Goal: Information Seeking & Learning: Check status

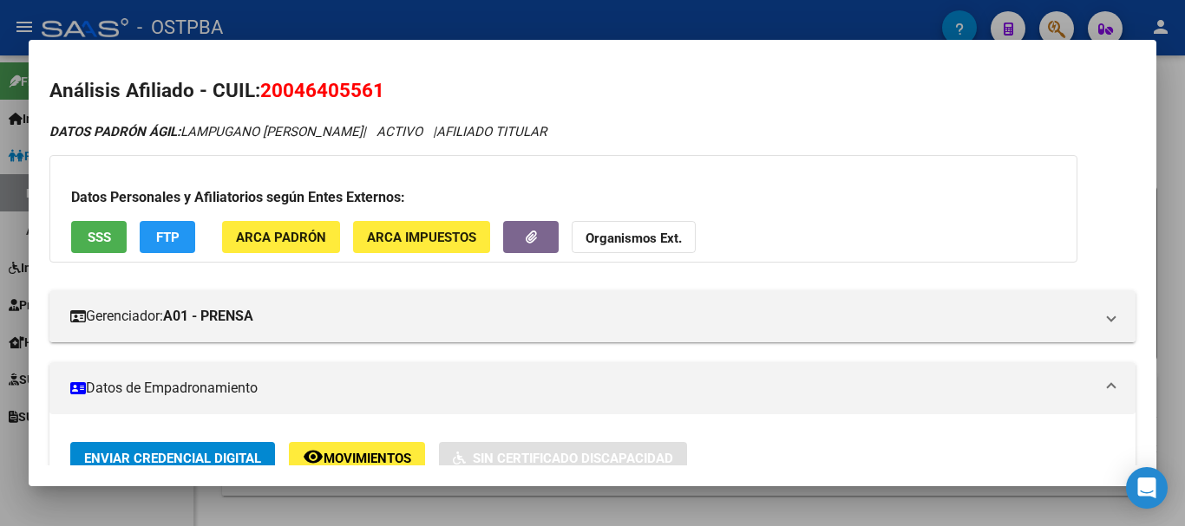
scroll to position [856, 0]
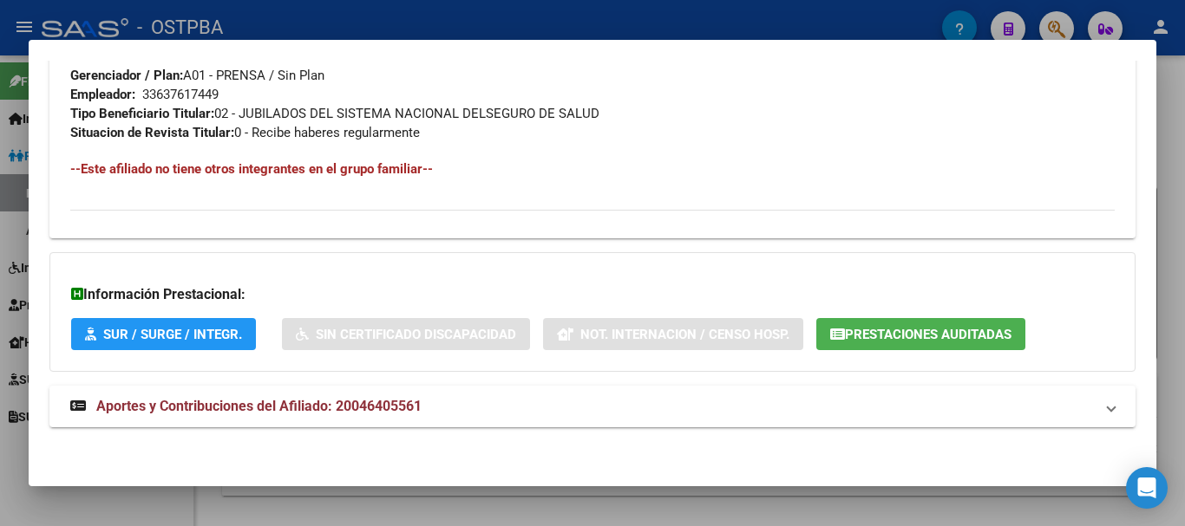
click at [463, 517] on div at bounding box center [592, 263] width 1185 height 526
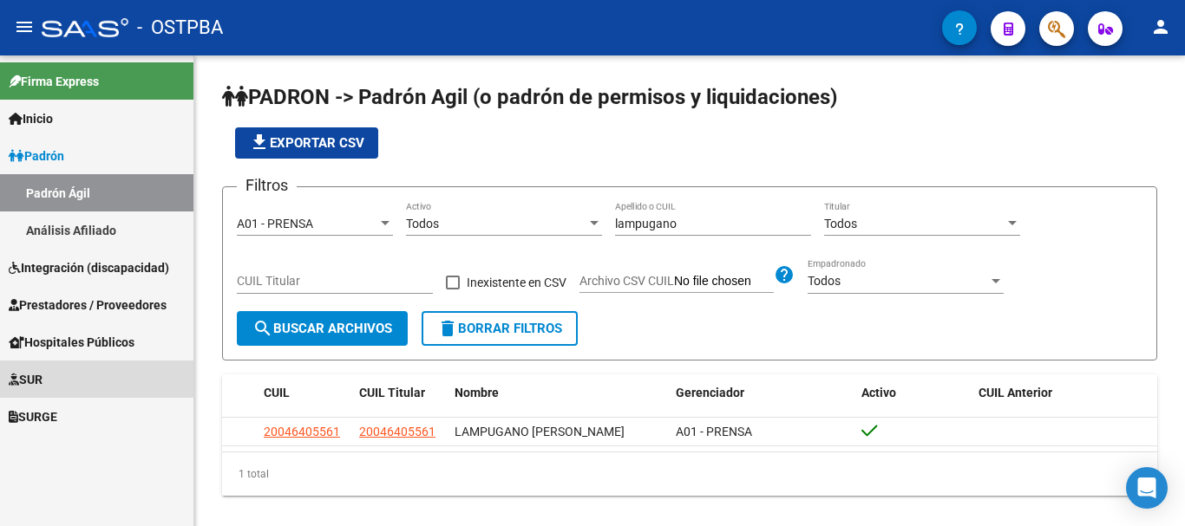
click at [56, 369] on link "SUR" at bounding box center [96, 379] width 193 height 37
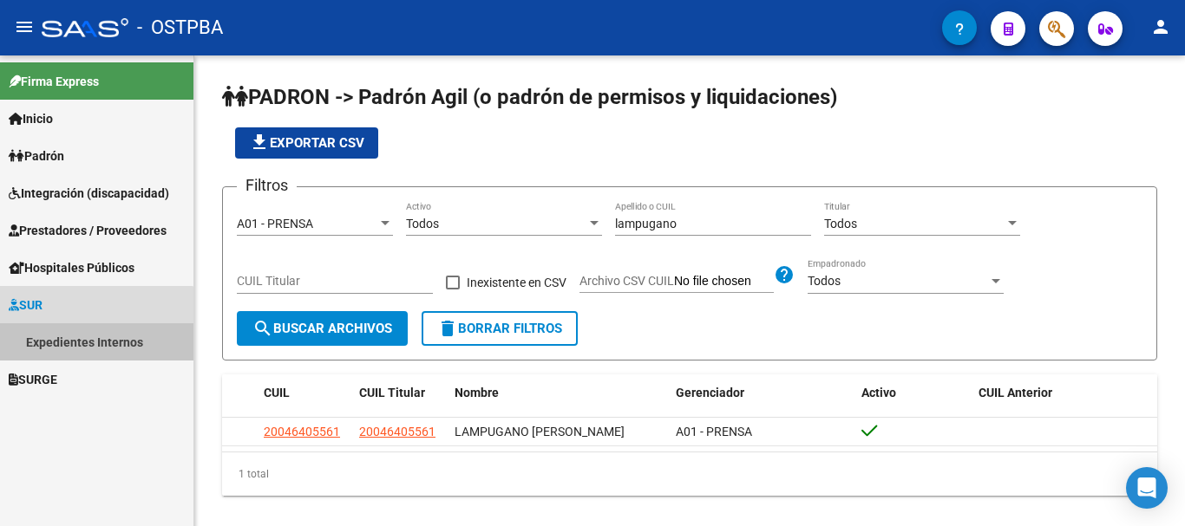
click at [85, 342] on link "Expedientes Internos" at bounding box center [96, 342] width 193 height 37
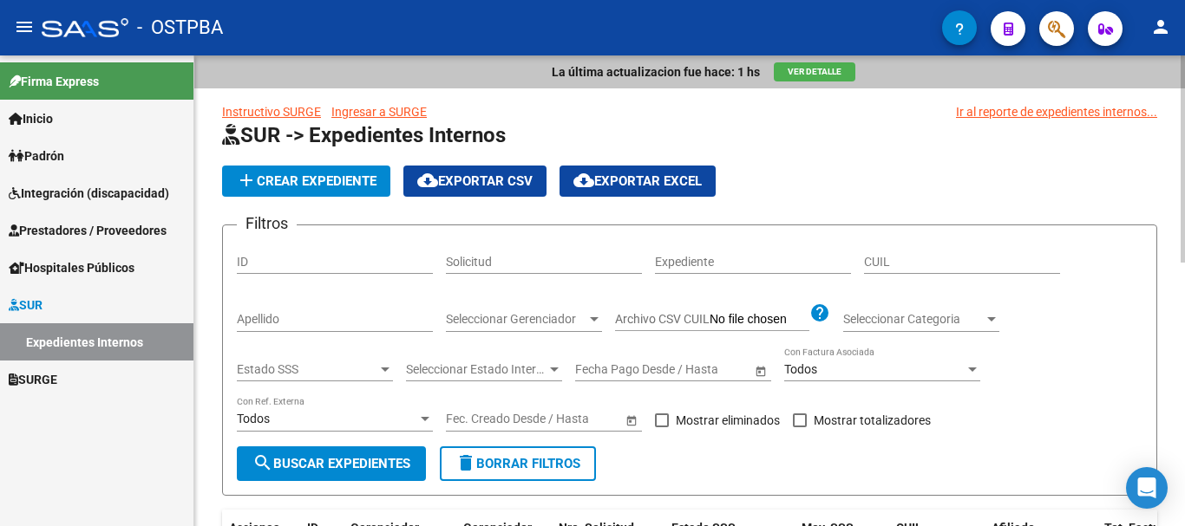
click at [273, 319] on input "Apellido" at bounding box center [335, 319] width 196 height 15
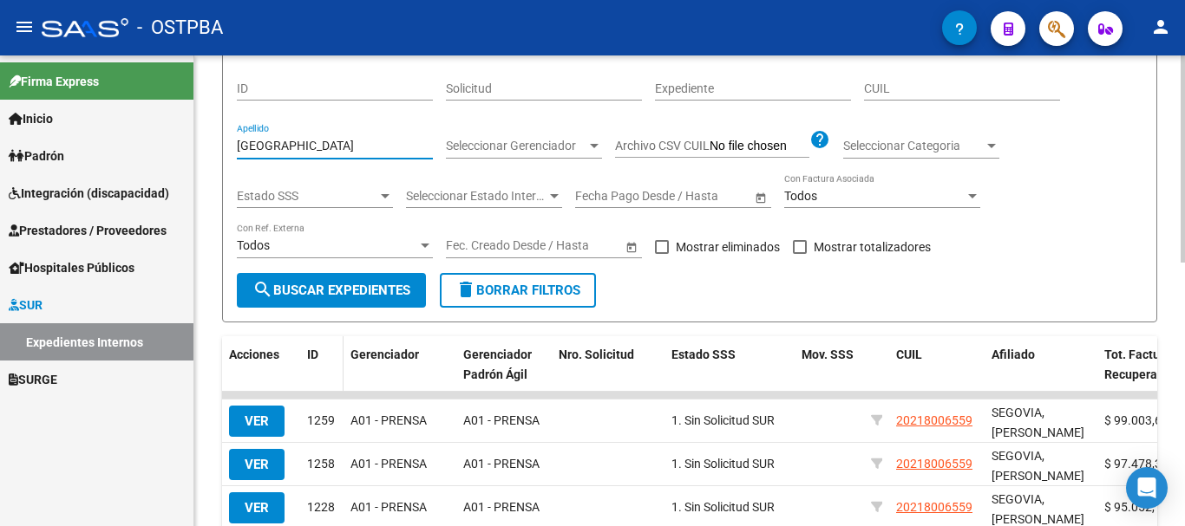
scroll to position [260, 0]
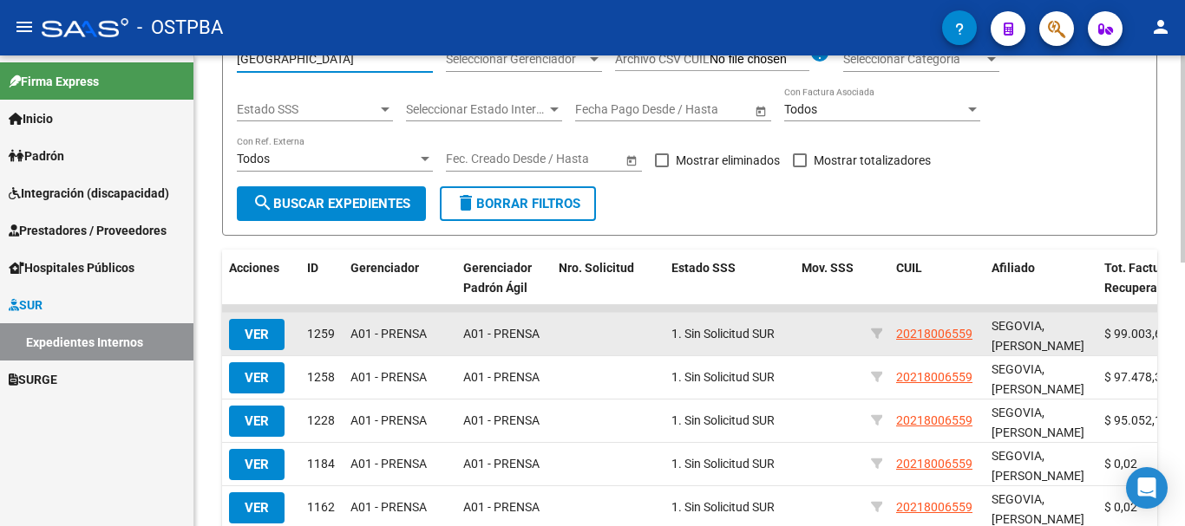
type input "[GEOGRAPHIC_DATA]"
click at [256, 331] on span "VER" at bounding box center [257, 335] width 24 height 16
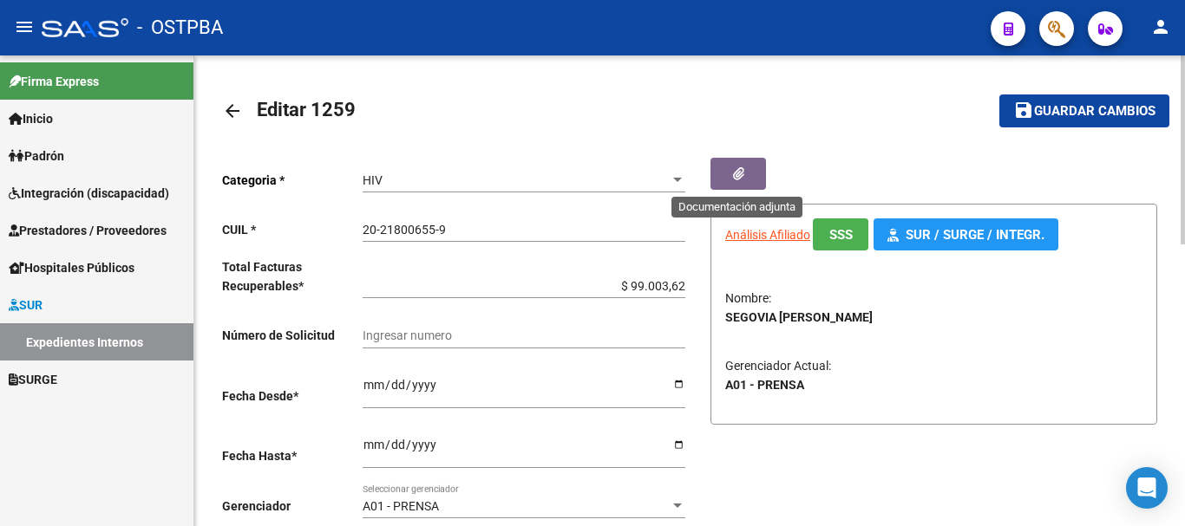
click at [739, 174] on icon "button" at bounding box center [738, 173] width 11 height 13
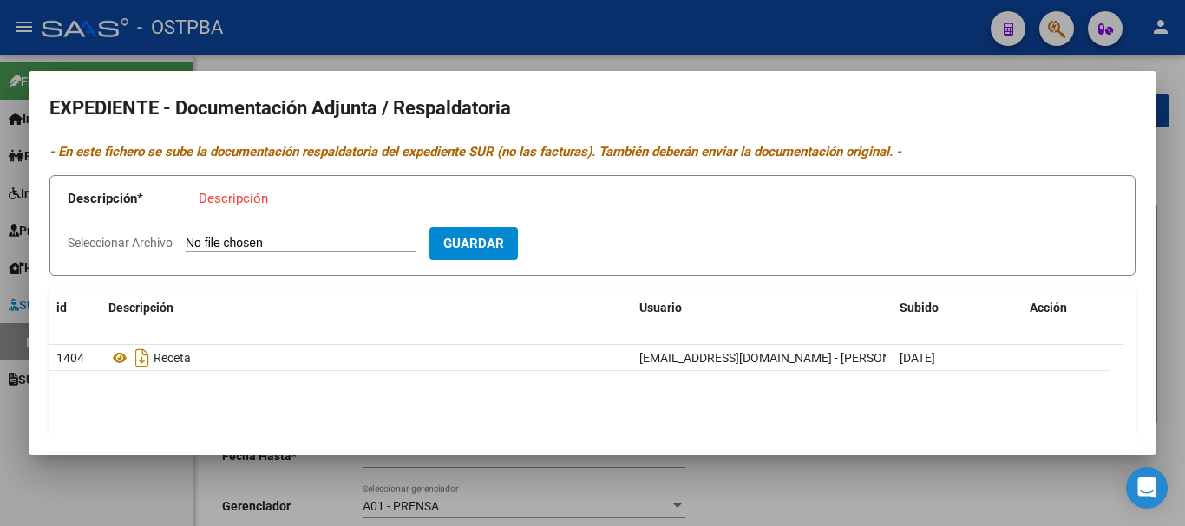
click at [824, 496] on div at bounding box center [592, 263] width 1185 height 526
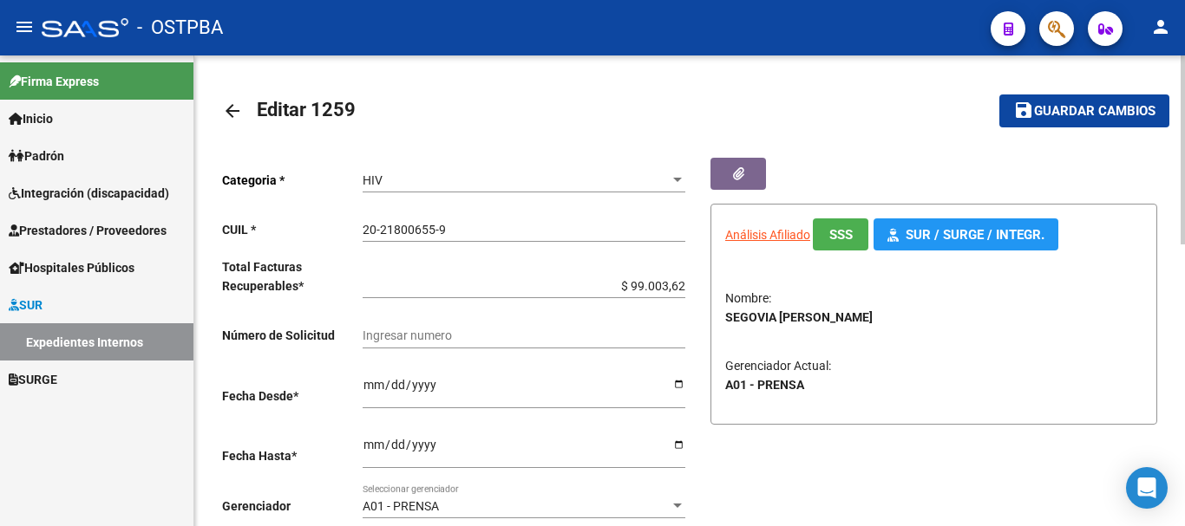
click at [234, 110] on mat-icon "arrow_back" at bounding box center [232, 111] width 21 height 21
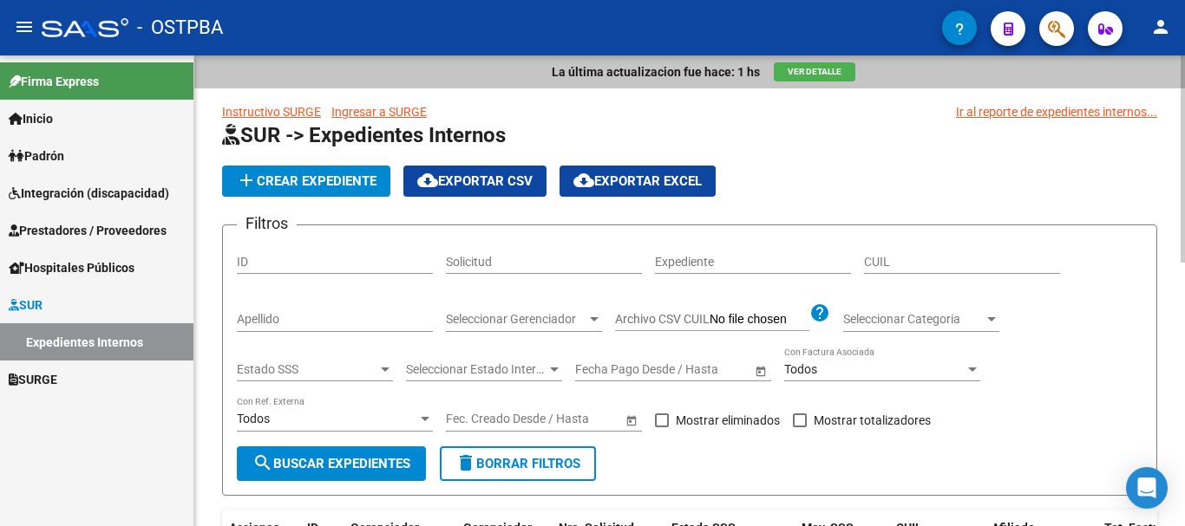
click at [274, 322] on input "Apellido" at bounding box center [335, 319] width 196 height 15
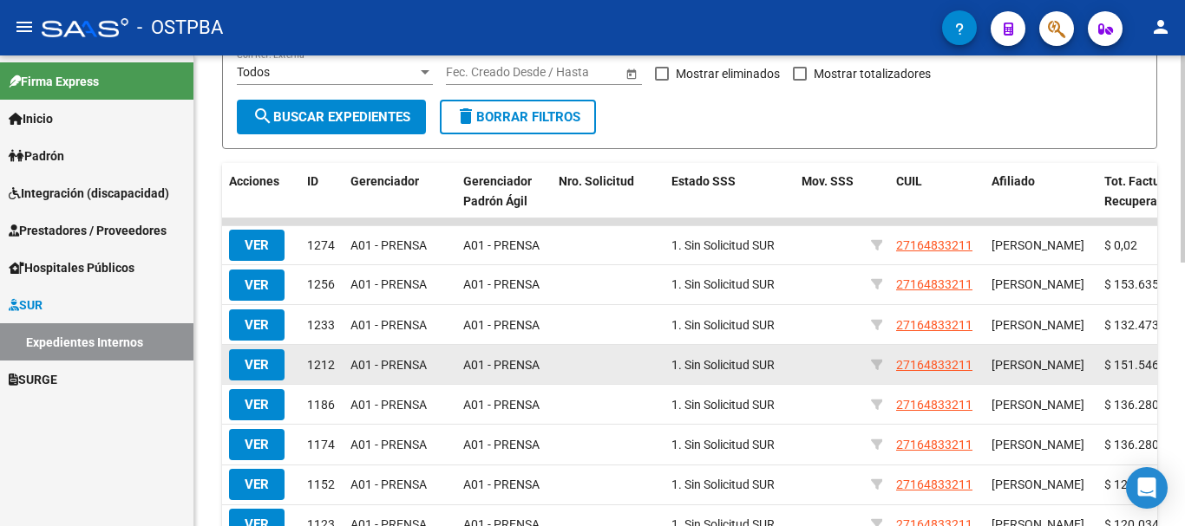
scroll to position [434, 0]
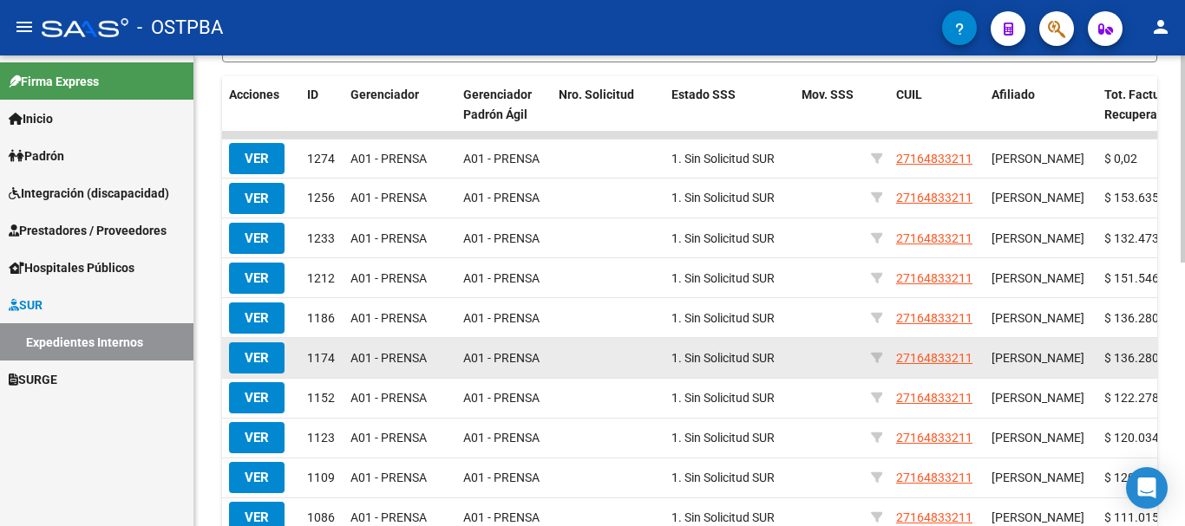
type input "polich"
click at [268, 366] on span "VER" at bounding box center [257, 358] width 24 height 16
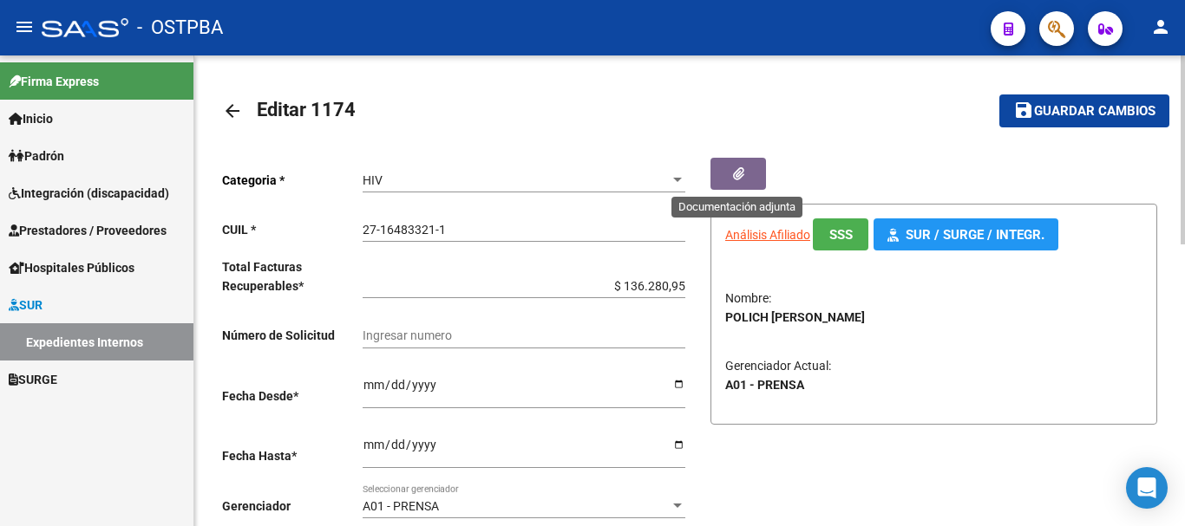
click at [735, 162] on button "button" at bounding box center [738, 174] width 56 height 32
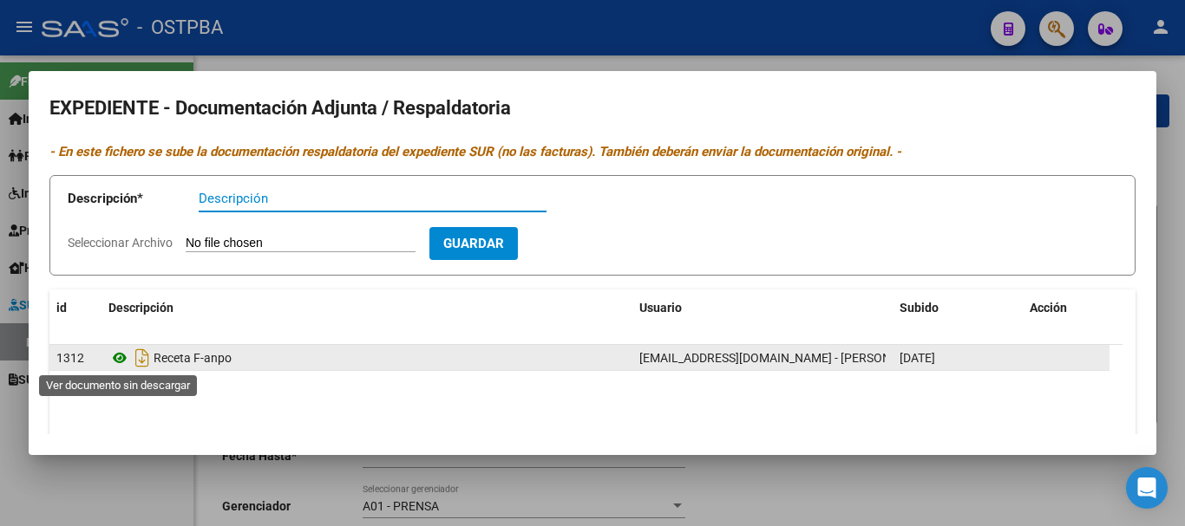
click at [122, 361] on icon at bounding box center [119, 358] width 23 height 21
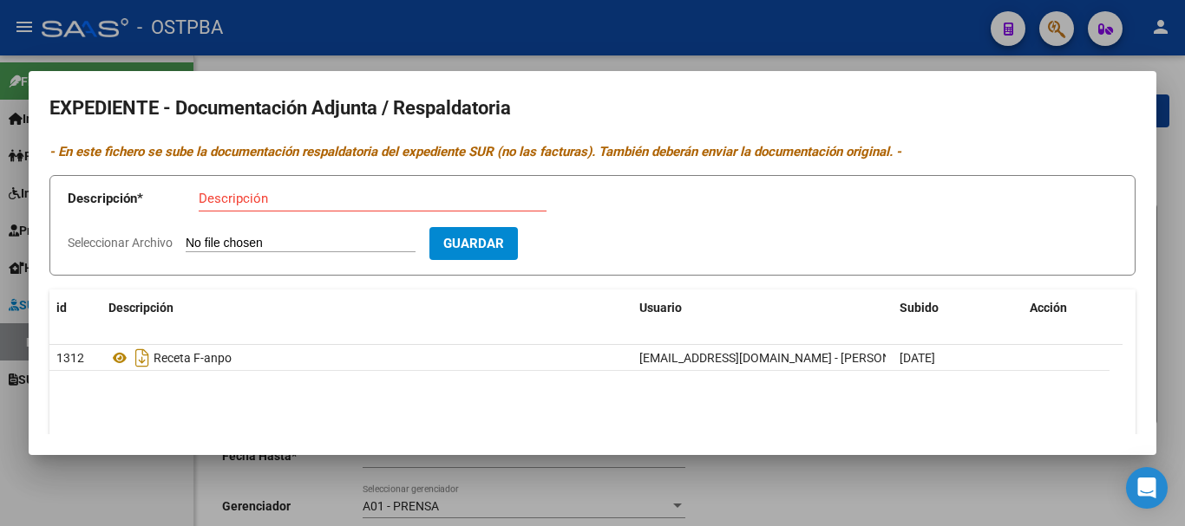
click at [828, 486] on div at bounding box center [592, 263] width 1185 height 526
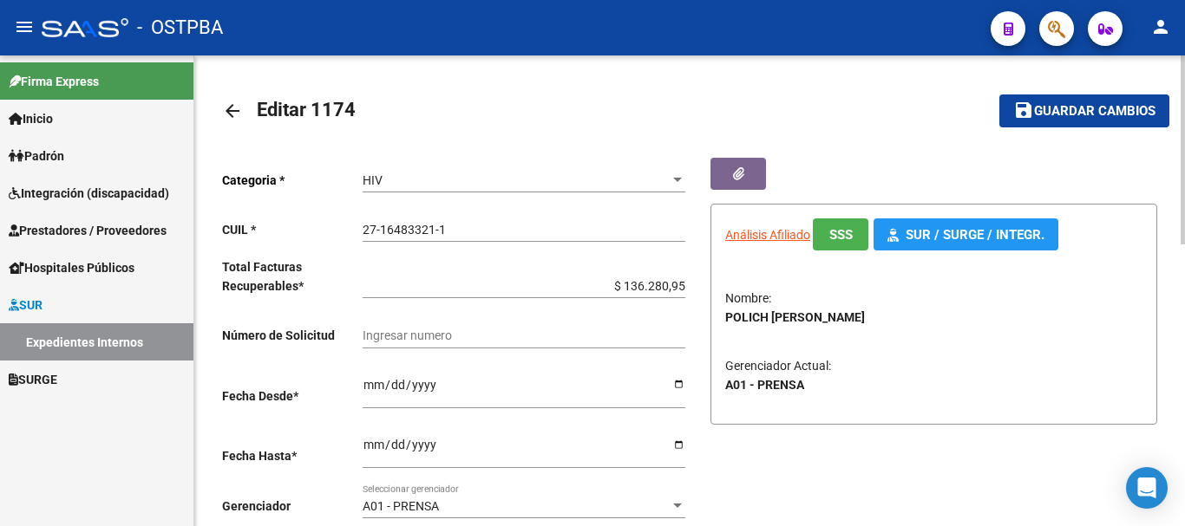
click at [231, 104] on mat-icon "arrow_back" at bounding box center [232, 111] width 21 height 21
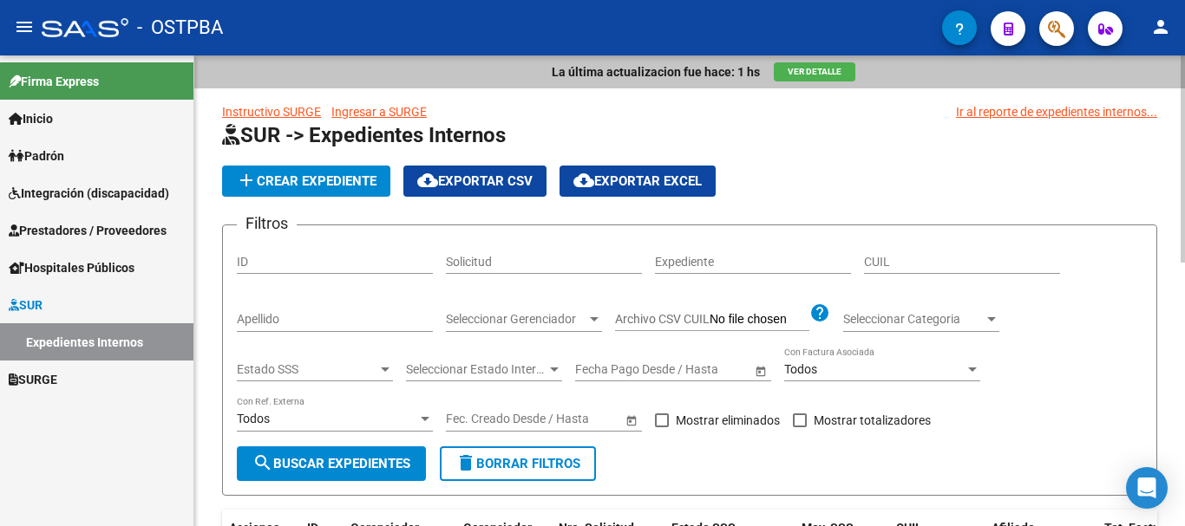
click at [285, 320] on input "Apellido" at bounding box center [335, 319] width 196 height 15
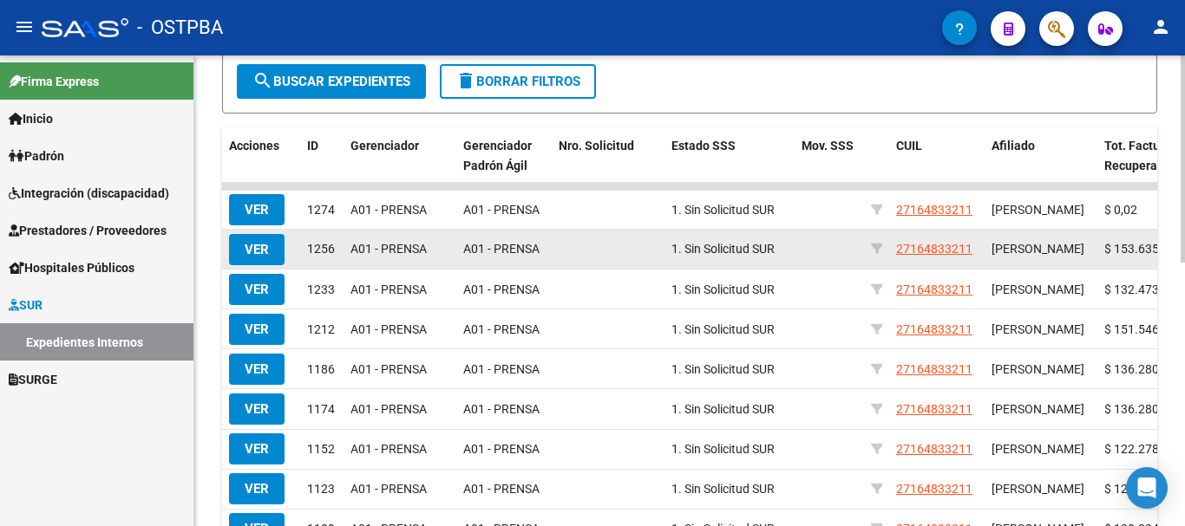
scroll to position [434, 0]
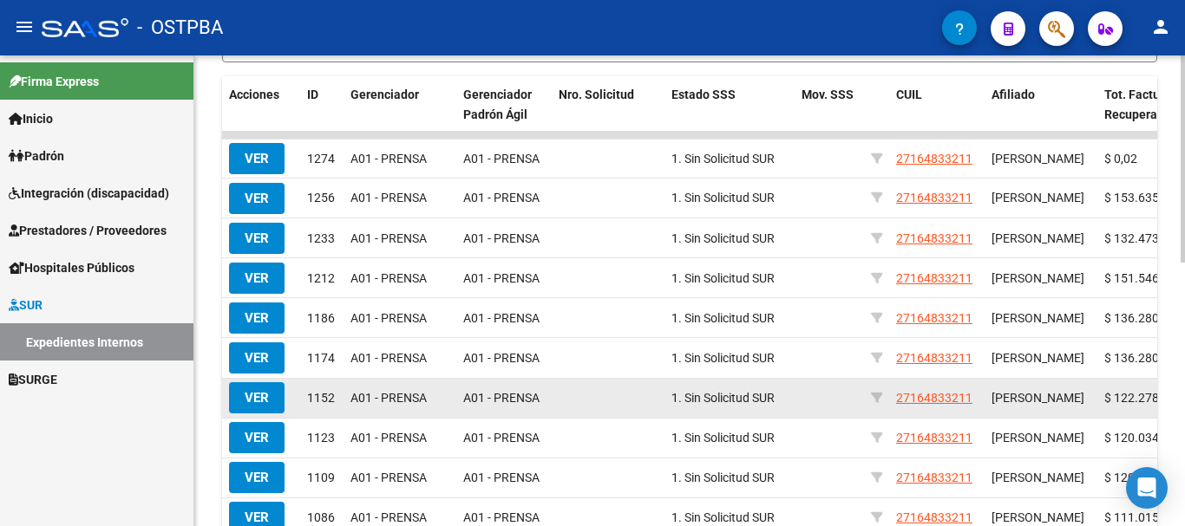
type input "polich"
click at [254, 406] on span "VER" at bounding box center [257, 398] width 24 height 16
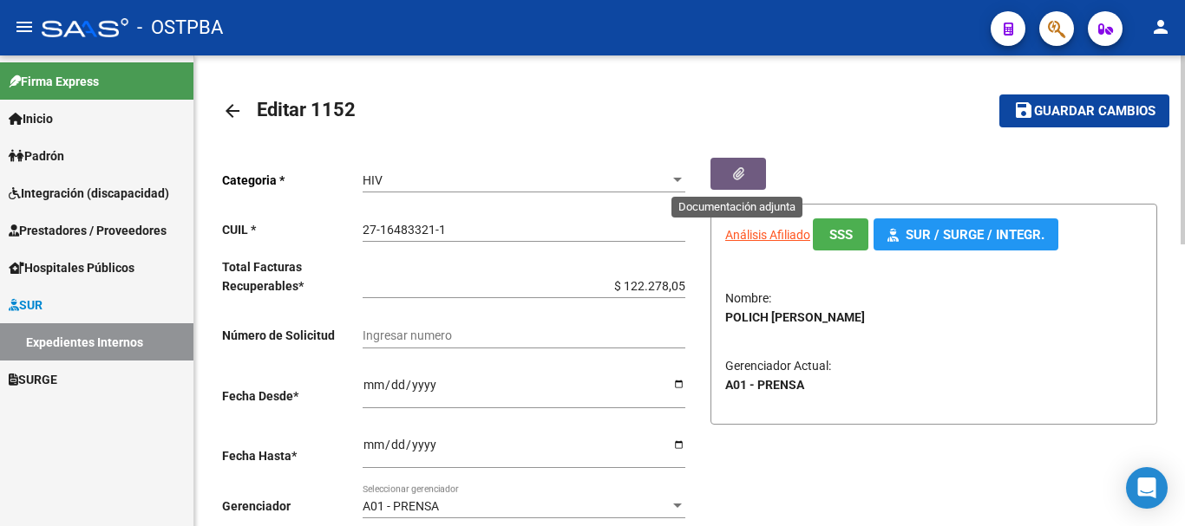
click at [742, 180] on icon "button" at bounding box center [738, 173] width 11 height 13
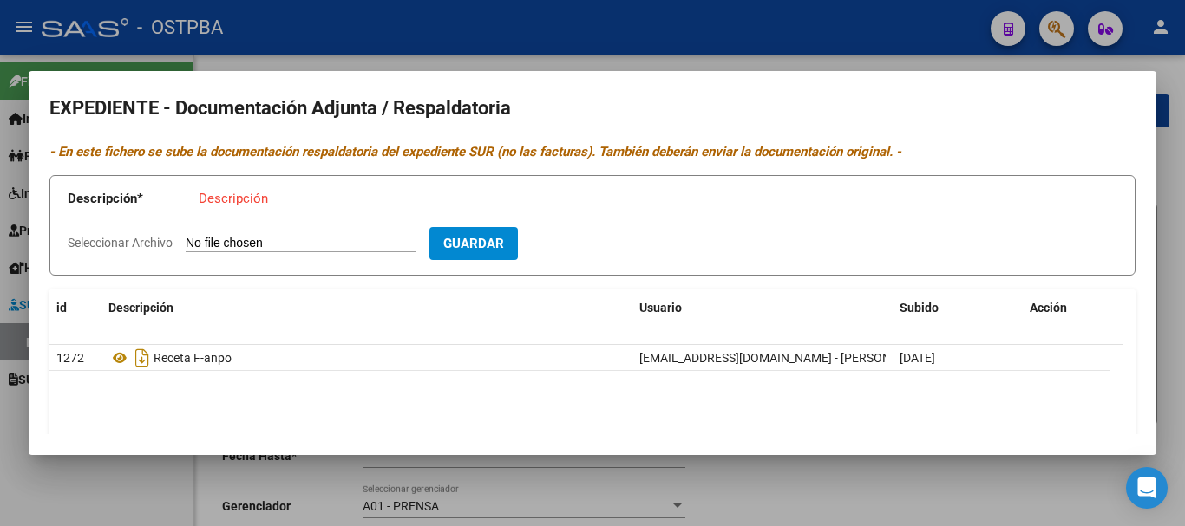
click at [824, 482] on div at bounding box center [592, 263] width 1185 height 526
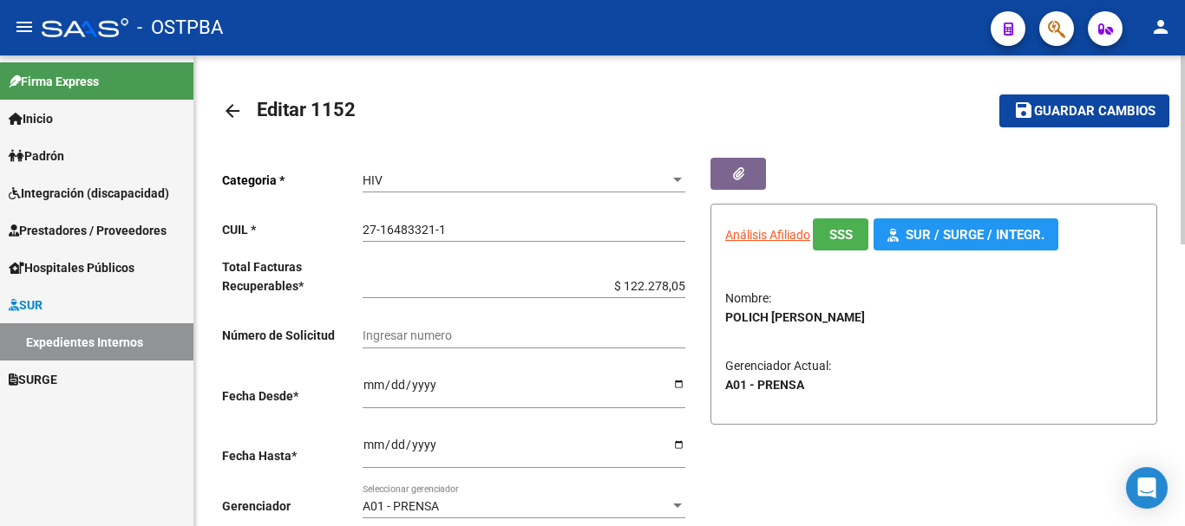
click at [227, 108] on mat-icon "arrow_back" at bounding box center [232, 111] width 21 height 21
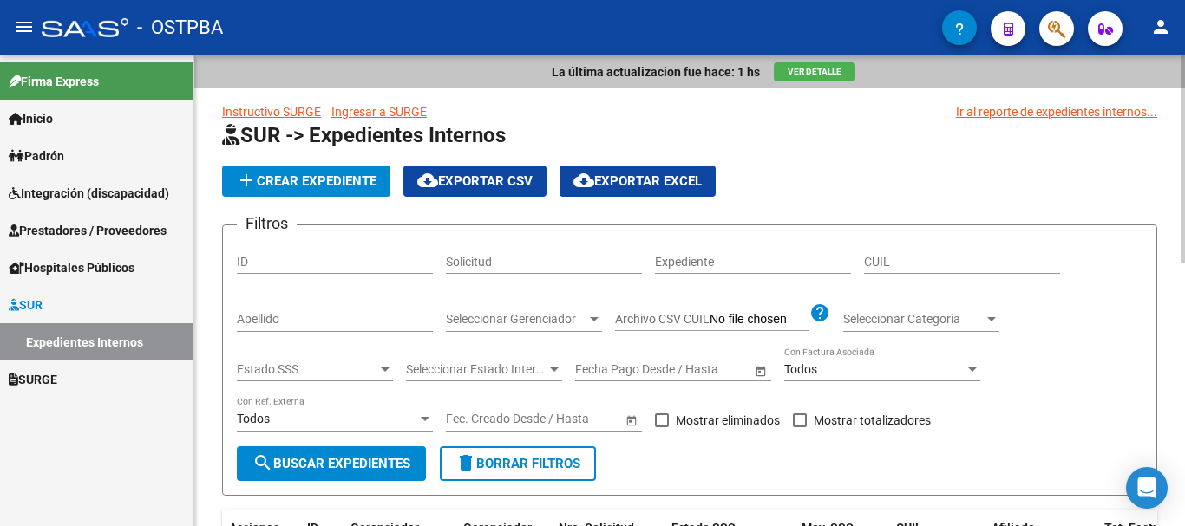
click at [263, 318] on input "Apellido" at bounding box center [335, 319] width 196 height 15
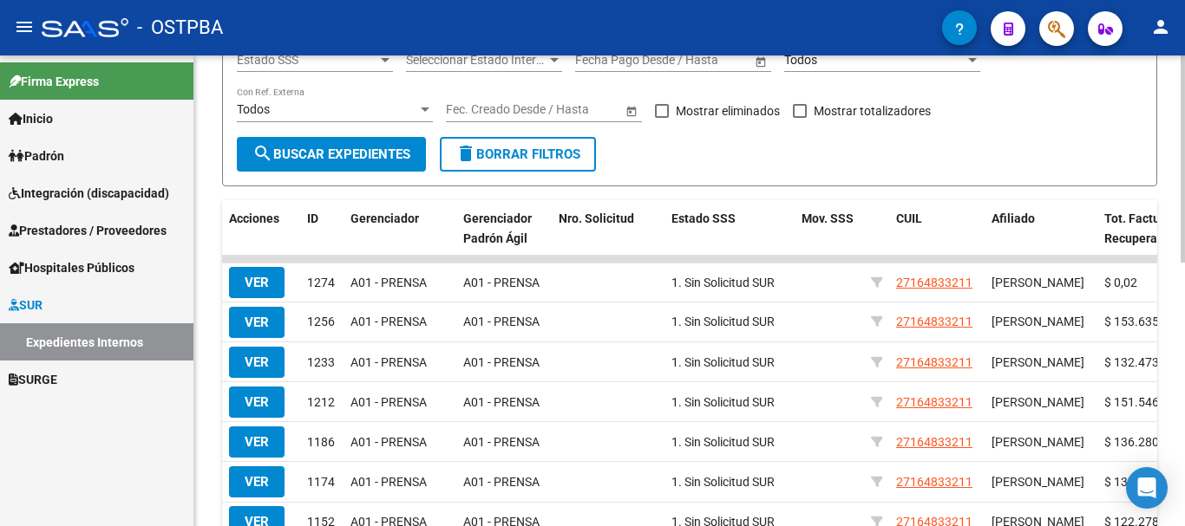
scroll to position [434, 0]
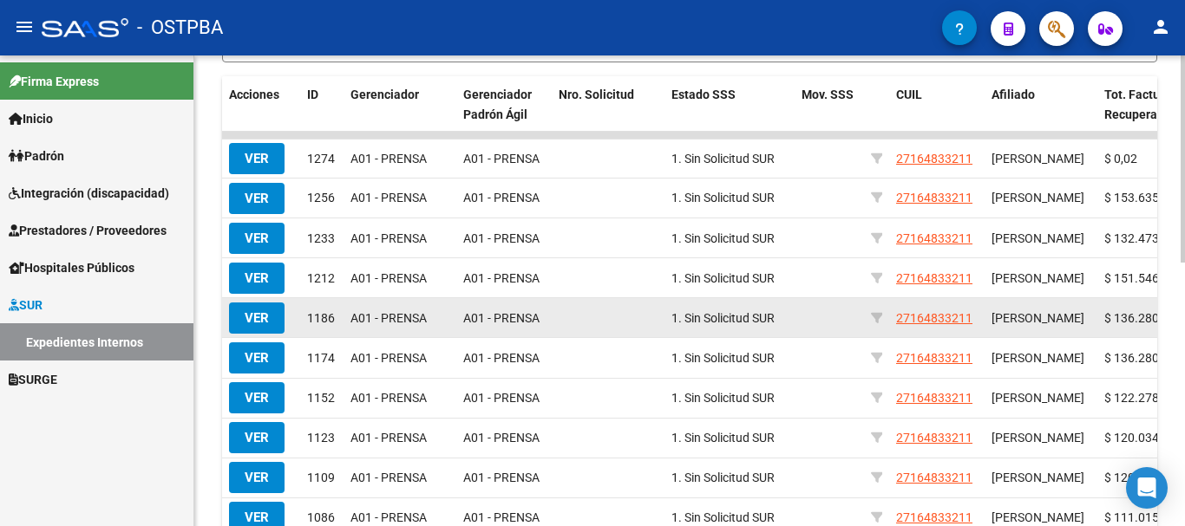
type input "polich"
click at [246, 326] on span "VER" at bounding box center [257, 319] width 24 height 16
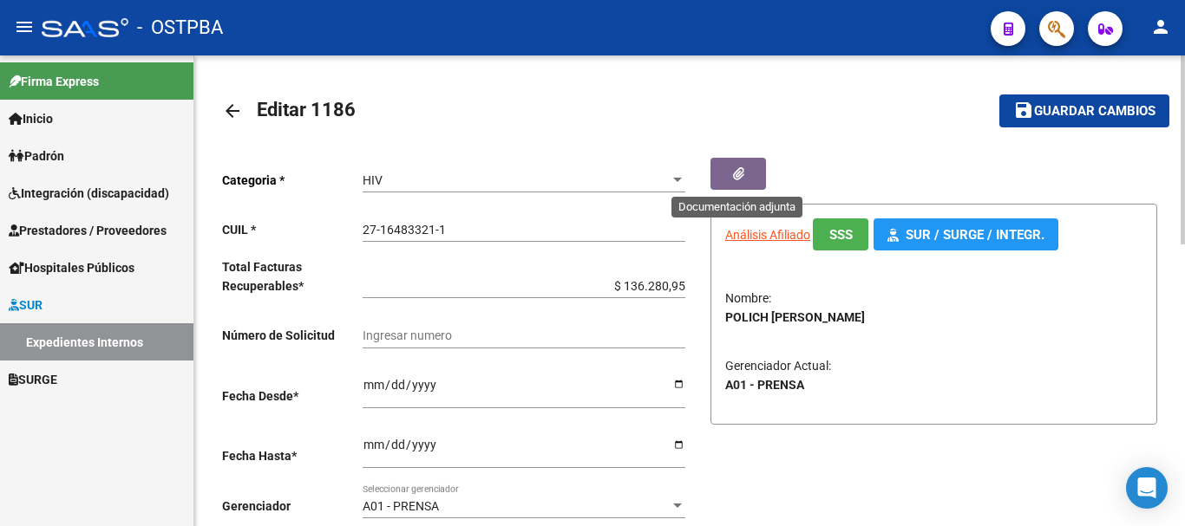
click at [729, 172] on button "button" at bounding box center [738, 174] width 56 height 32
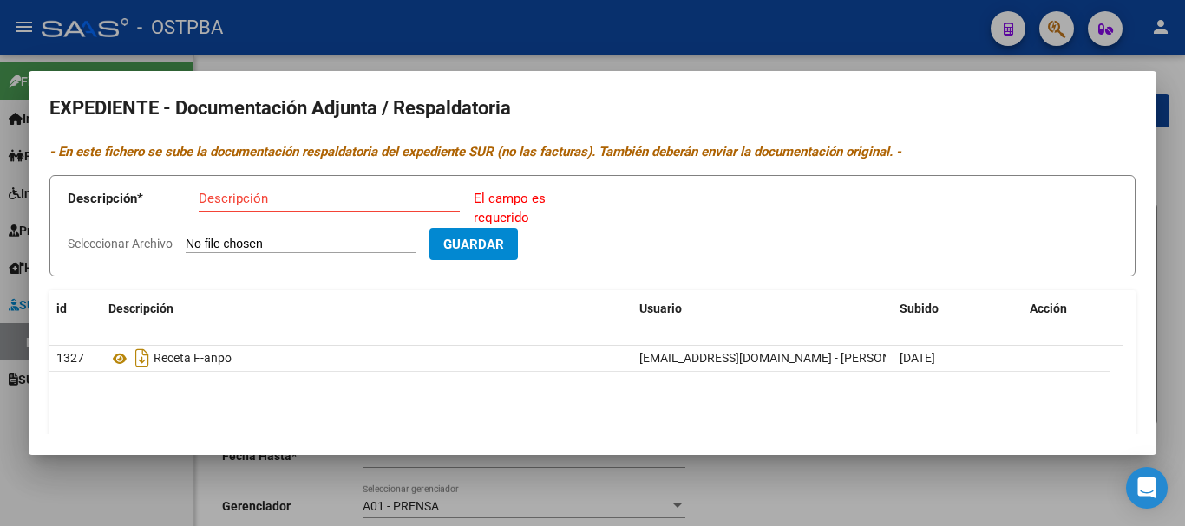
click at [148, 487] on div at bounding box center [592, 263] width 1185 height 526
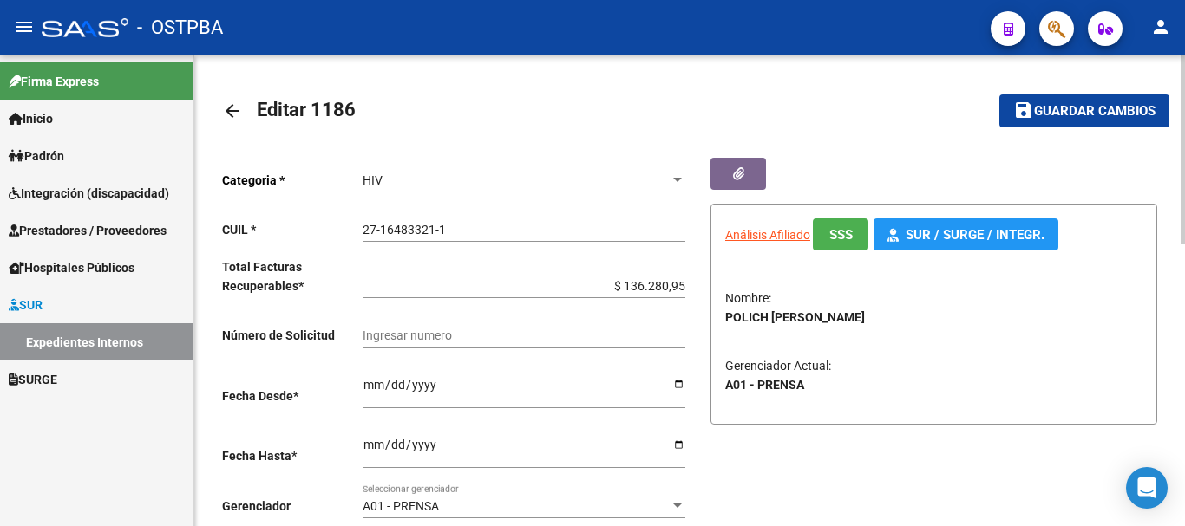
click at [230, 106] on mat-icon "arrow_back" at bounding box center [232, 111] width 21 height 21
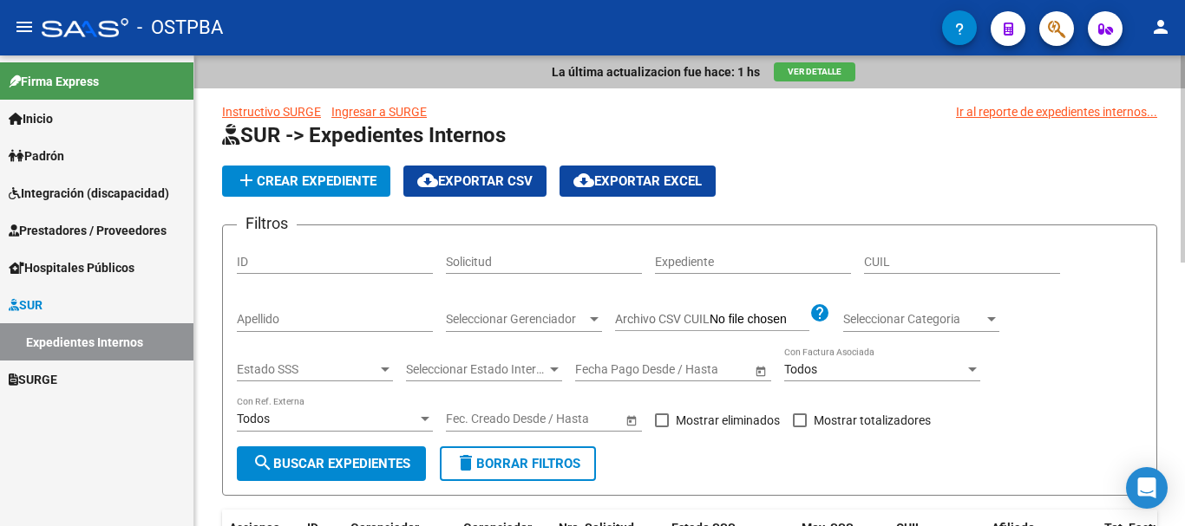
click at [303, 321] on input "Apellido" at bounding box center [335, 319] width 196 height 15
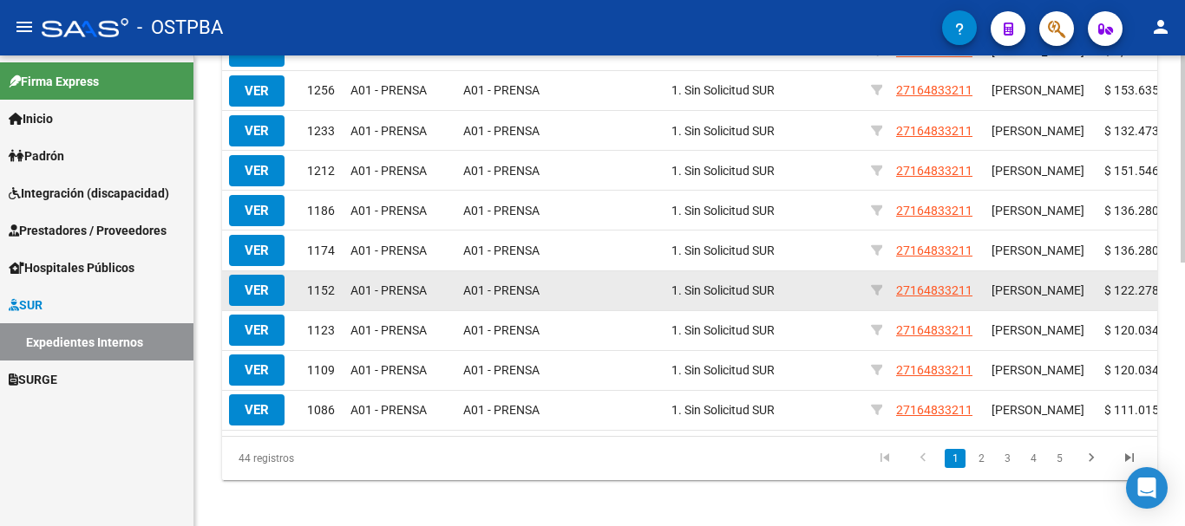
scroll to position [600, 0]
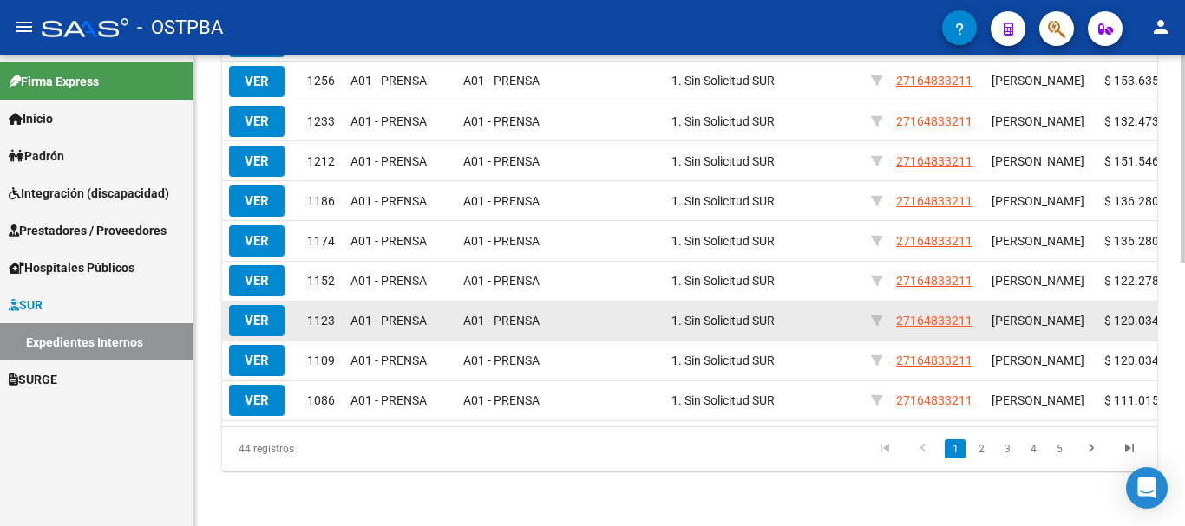
type input "polich"
click at [256, 313] on span "VER" at bounding box center [257, 321] width 24 height 16
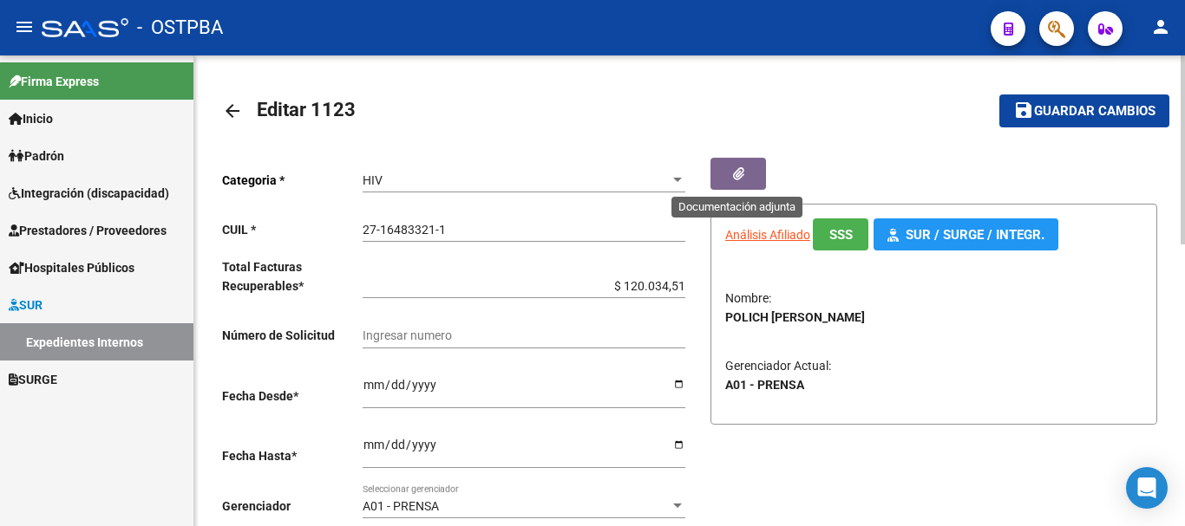
click at [725, 167] on button "button" at bounding box center [738, 174] width 56 height 32
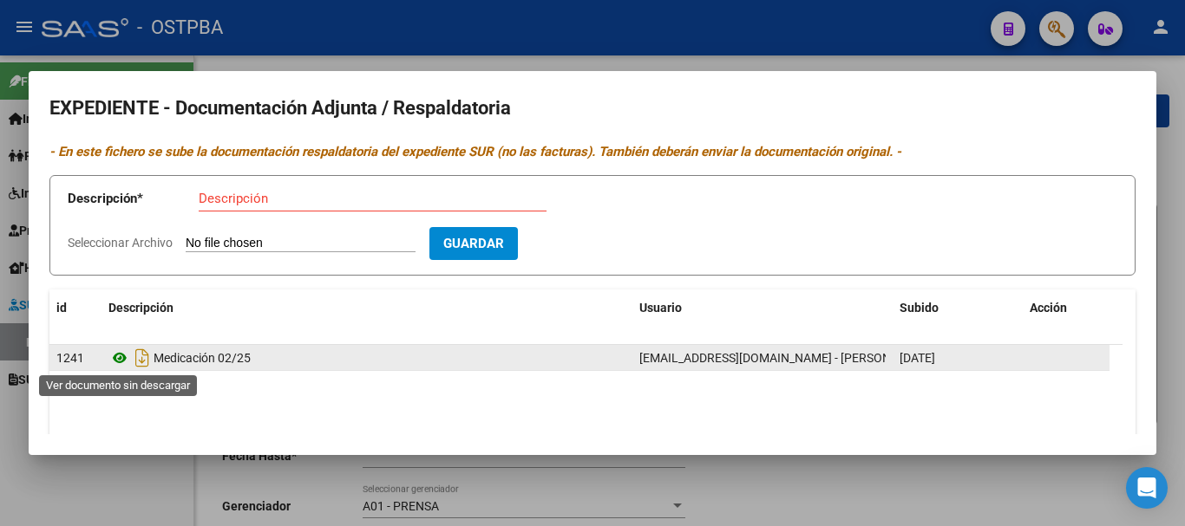
click at [116, 353] on icon at bounding box center [119, 358] width 23 height 21
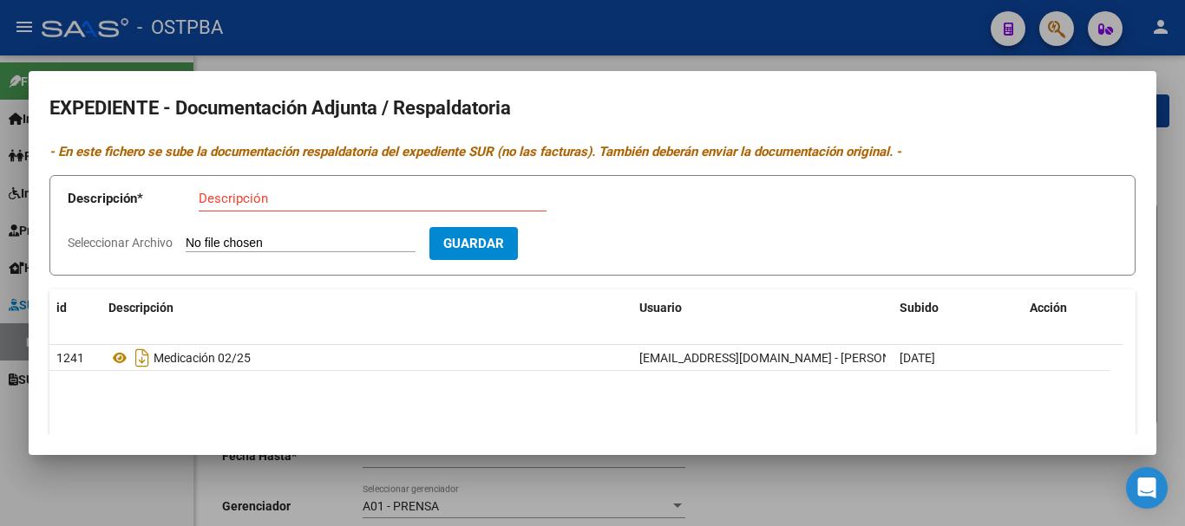
click at [816, 494] on div at bounding box center [592, 263] width 1185 height 526
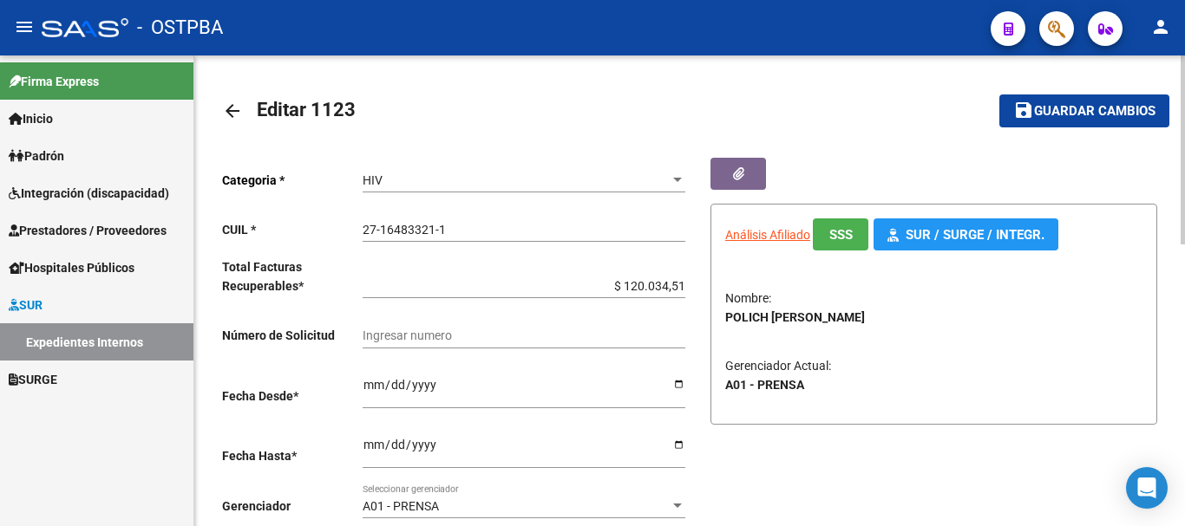
click at [232, 108] on mat-icon "arrow_back" at bounding box center [232, 111] width 21 height 21
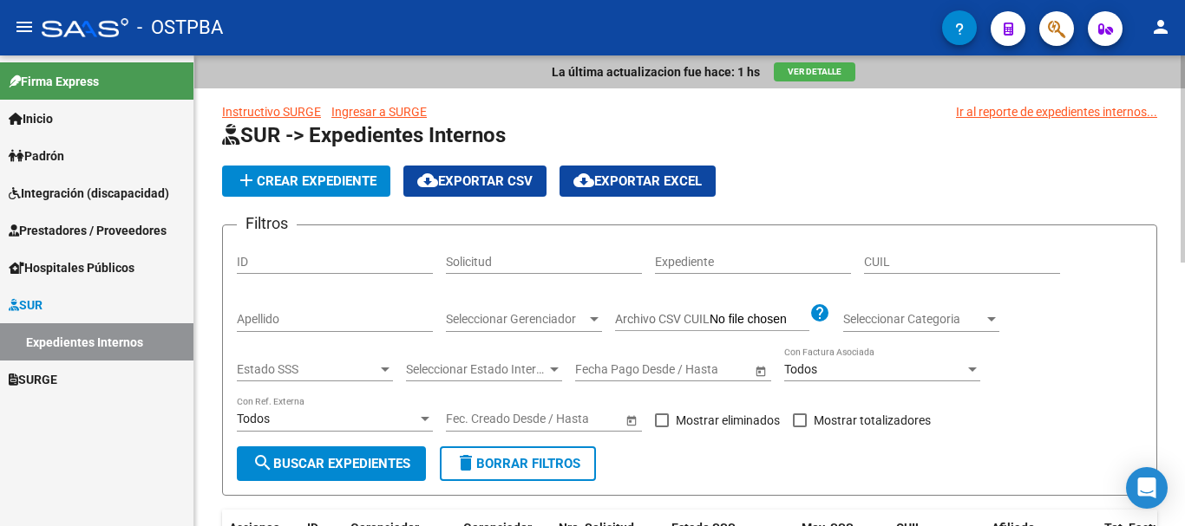
click at [287, 317] on input "Apellido" at bounding box center [335, 319] width 196 height 15
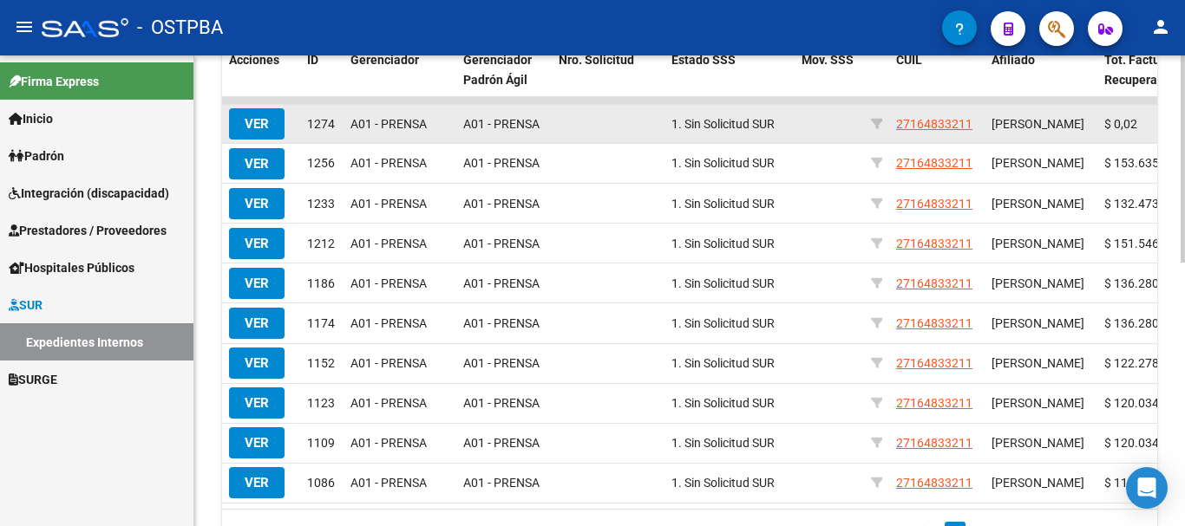
scroll to position [520, 0]
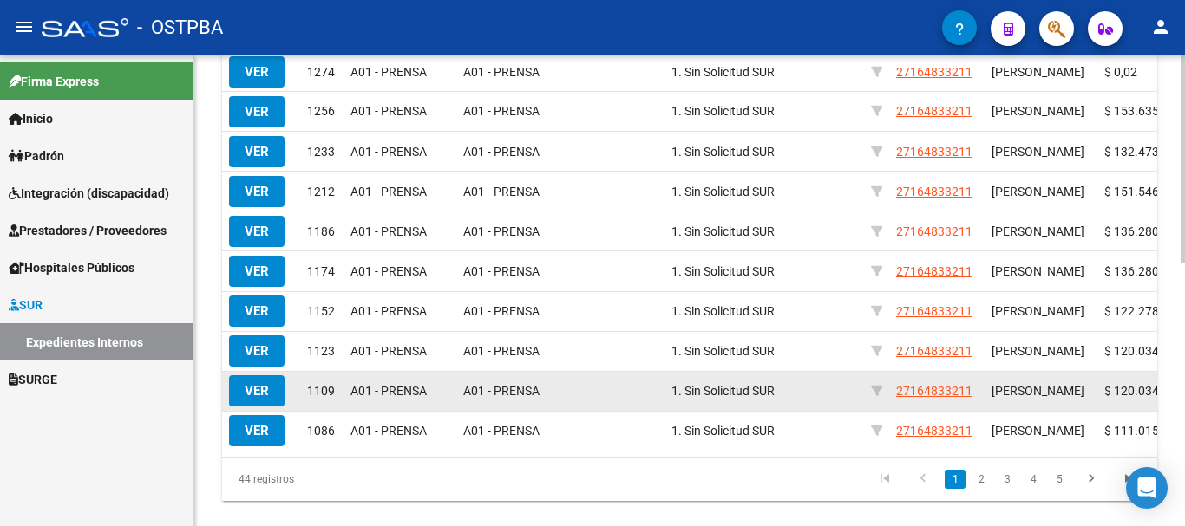
type input "polich"
click at [246, 399] on span "VER" at bounding box center [257, 391] width 24 height 16
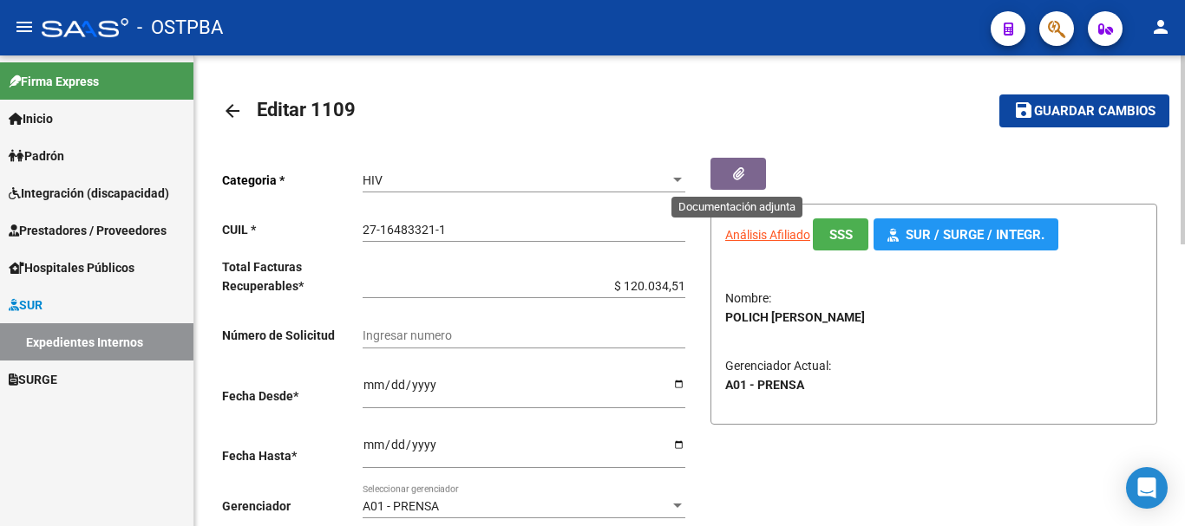
click at [736, 173] on icon "button" at bounding box center [738, 173] width 11 height 13
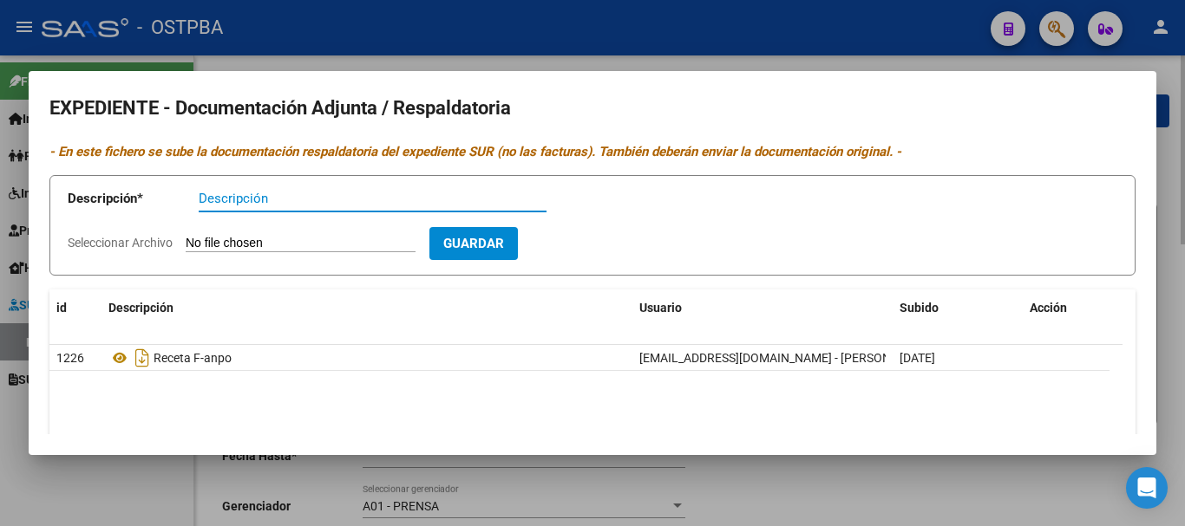
click at [746, 486] on div at bounding box center [592, 263] width 1185 height 526
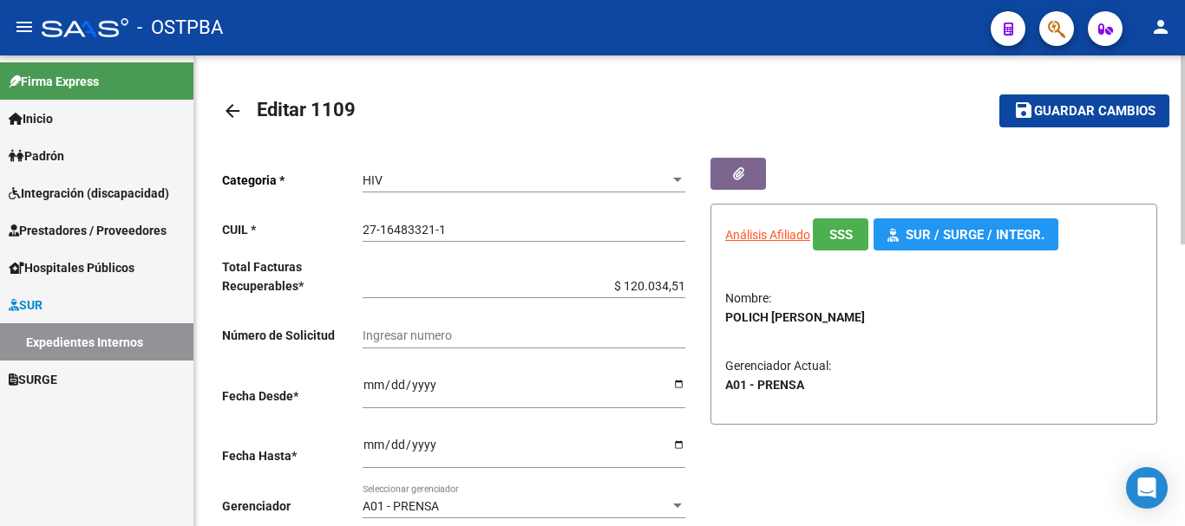
click at [230, 110] on mat-icon "arrow_back" at bounding box center [232, 111] width 21 height 21
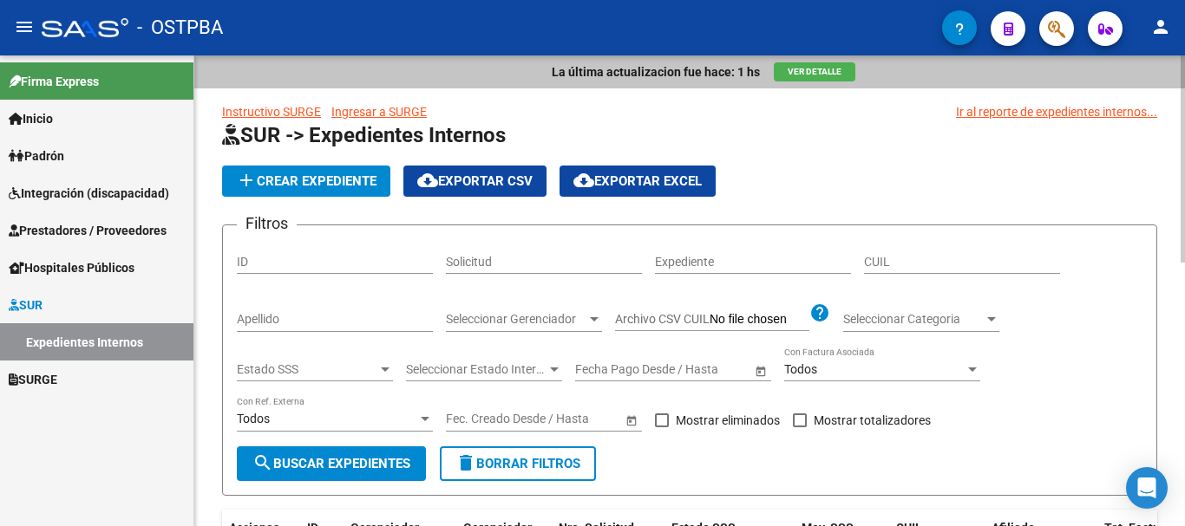
click at [264, 319] on input "Apellido" at bounding box center [335, 319] width 196 height 15
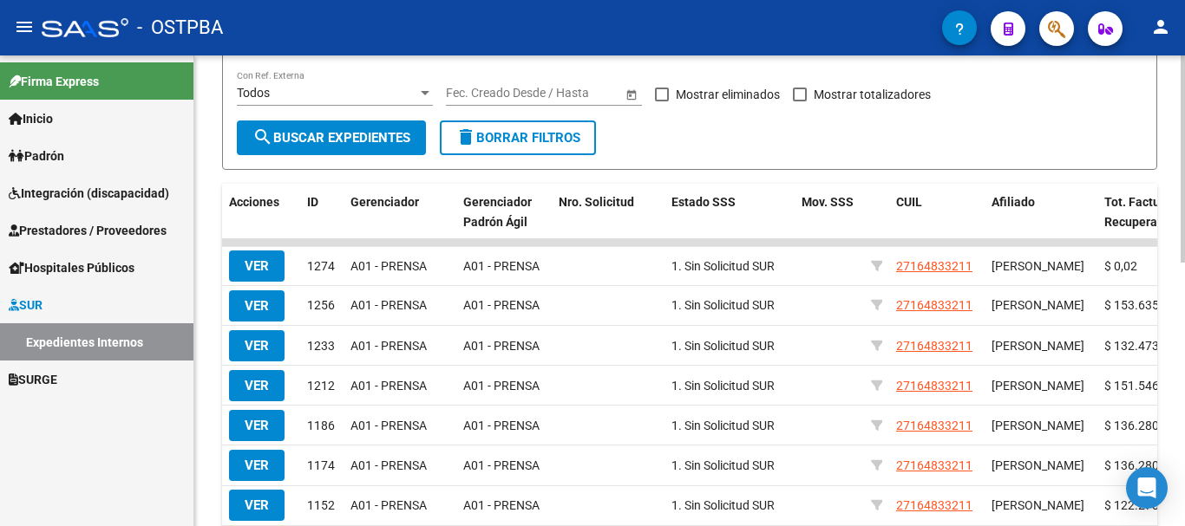
scroll to position [347, 0]
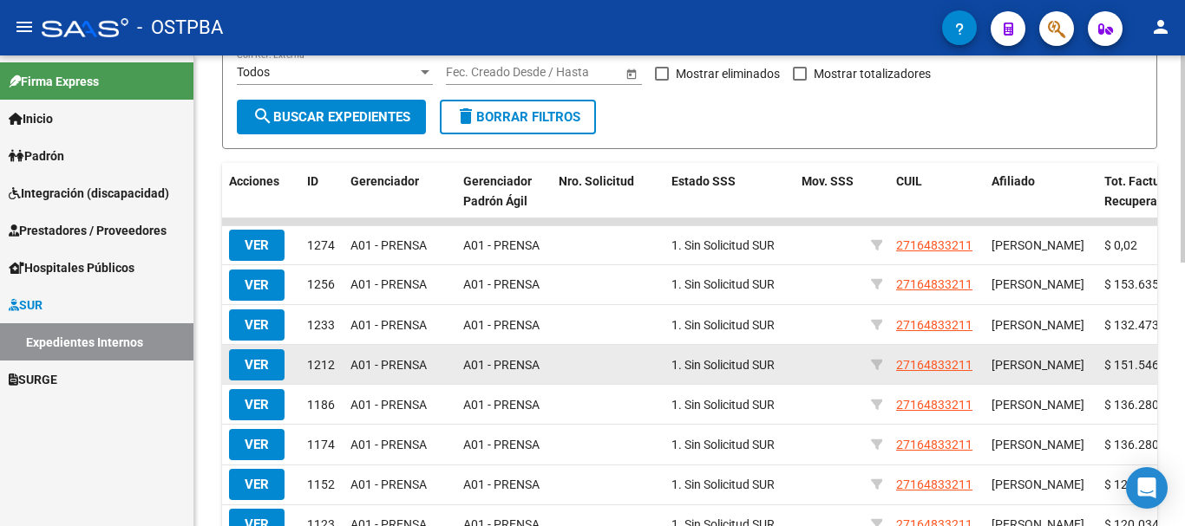
type input "polich"
click at [254, 371] on span "VER" at bounding box center [257, 365] width 24 height 16
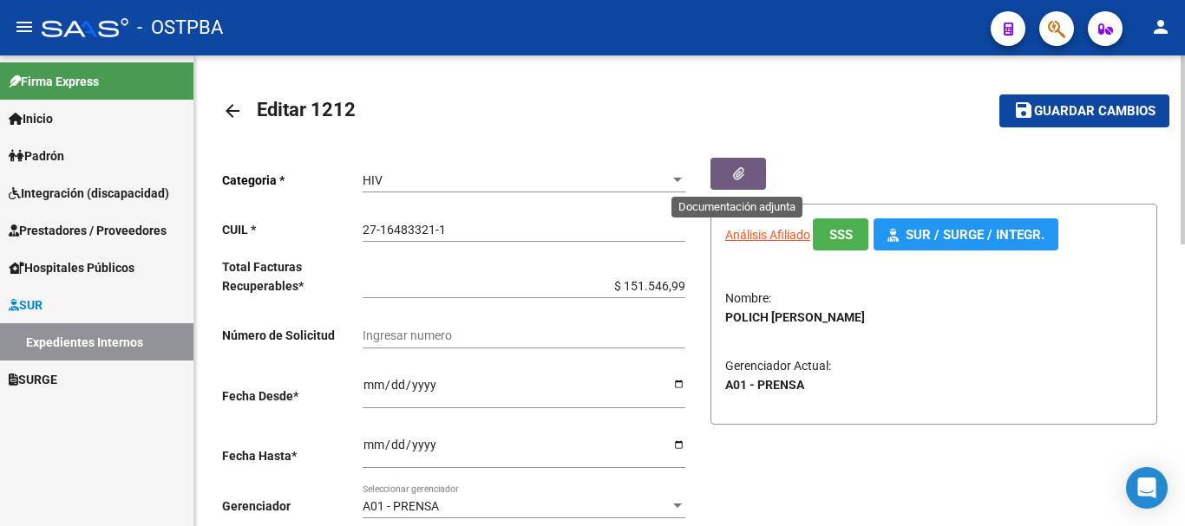
click at [735, 172] on icon "button" at bounding box center [738, 173] width 11 height 13
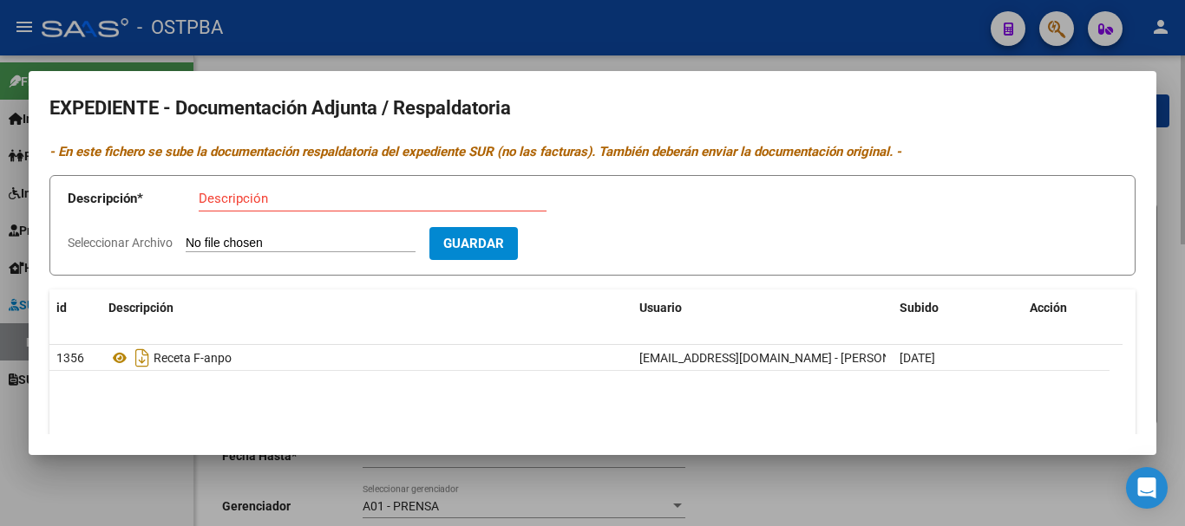
drag, startPoint x: 736, startPoint y: 495, endPoint x: 728, endPoint y: 461, distance: 35.8
click at [736, 492] on div at bounding box center [592, 263] width 1185 height 526
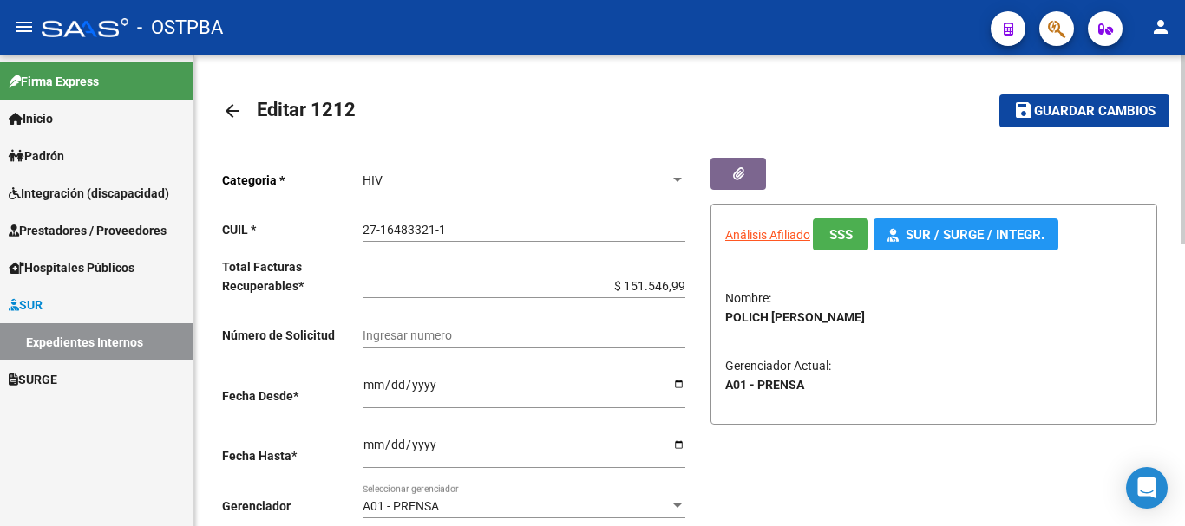
click at [234, 105] on mat-icon "arrow_back" at bounding box center [232, 111] width 21 height 21
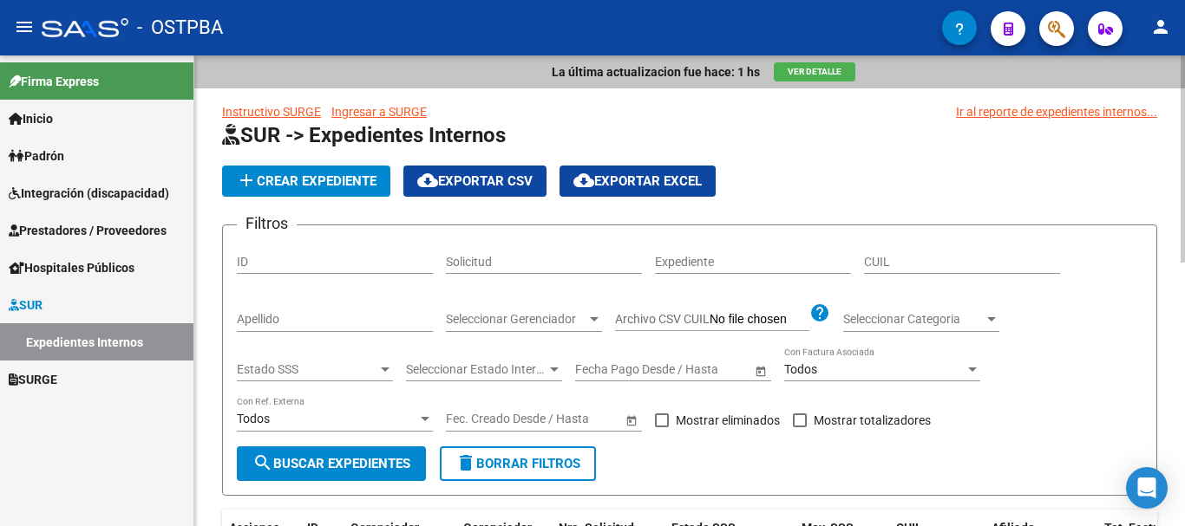
click at [290, 317] on input "Apellido" at bounding box center [335, 319] width 196 height 15
type input "polich"
